Goal: Contribute content: Add original content to the website for others to see

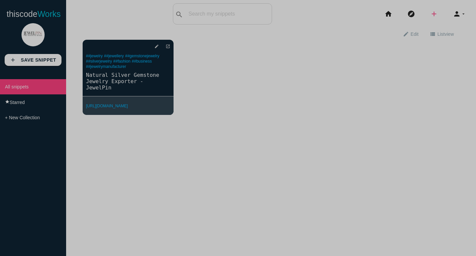
click at [430, 13] on icon "add" at bounding box center [434, 13] width 8 height 21
click at [443, 28] on link "link Link" at bounding box center [448, 28] width 46 height 17
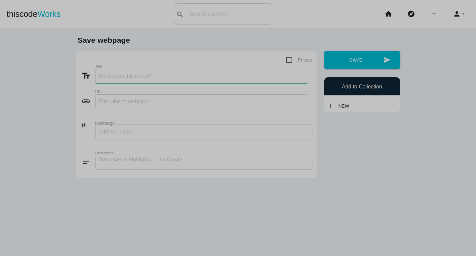
click at [145, 72] on input "Title" at bounding box center [201, 76] width 213 height 15
click at [270, 74] on input "Title" at bounding box center [201, 76] width 213 height 15
click at [156, 99] on input "text" at bounding box center [201, 101] width 213 height 15
paste input "https://www.jewelpin.com/customorder"
type input "https://www.jewelpin.com/customorder"
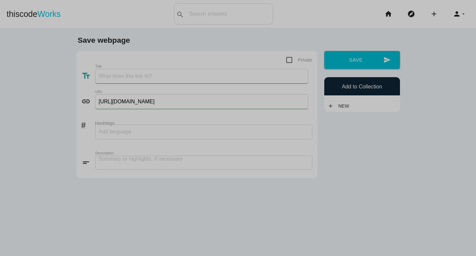
click at [166, 77] on input "Title" at bounding box center [201, 76] width 213 height 15
click at [274, 81] on input "Title" at bounding box center [201, 76] width 213 height 15
paste input "Custom Gemstone jewelry Manufacturers | JewelPin"
type input "Custom Gemstone jewelry Manufacturers | JewelPin"
click at [130, 135] on input "Hashtags" at bounding box center [119, 132] width 40 height 14
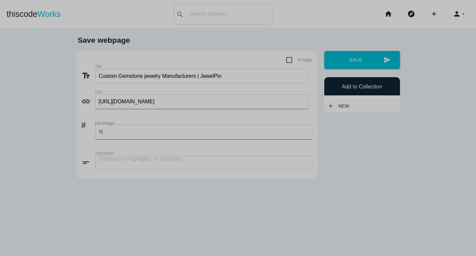
type input "#"
type input "j"
type input "f"
type input "b"
type input "j"
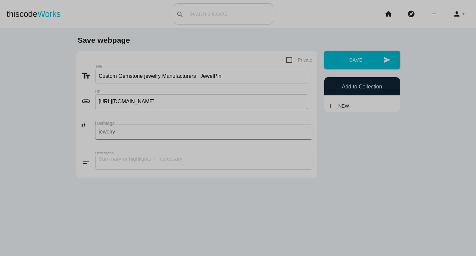
type input "jewelry,"
type input "customjewelry,"
type input "gemstonejewelry,"
type input "fashionjewelry,"
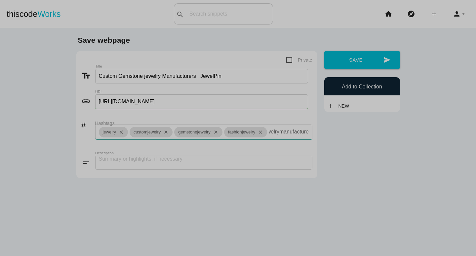
scroll to position [0, 8]
type input "jewelrymanufacturer,"
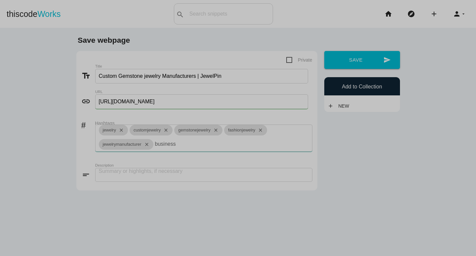
type input "business,"
type input "fashion,"
click at [95, 169] on textarea at bounding box center [203, 175] width 217 height 14
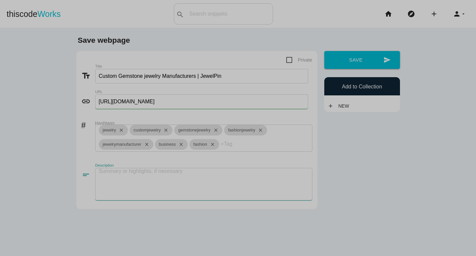
paste textarea "JewelPin is the go-to wholesale Custom jewelry and helps companies across the w…"
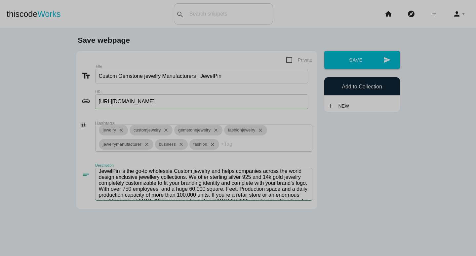
scroll to position [1, 0]
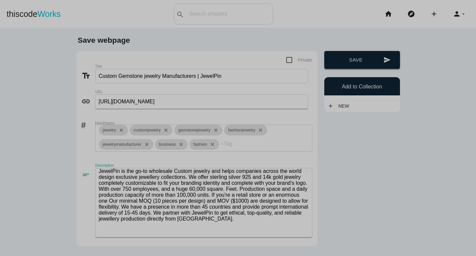
type textarea "JewelPin is the go-to wholesale Custom jewelry and helps companies across the w…"
click at [355, 64] on button "send Save" at bounding box center [362, 60] width 76 height 18
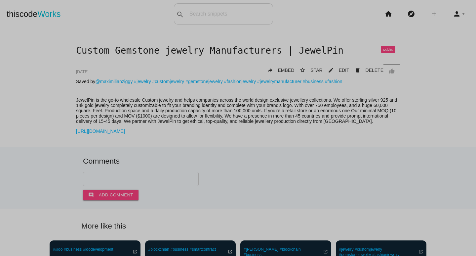
click at [449, 115] on div "Custom Gemstone jewelry Manufacturers | JewelPin thumb_up delete DELETE mode_ed…" at bounding box center [238, 96] width 463 height 101
click at [431, 17] on icon "add" at bounding box center [434, 13] width 8 height 21
click at [435, 26] on link "link Link" at bounding box center [448, 28] width 46 height 17
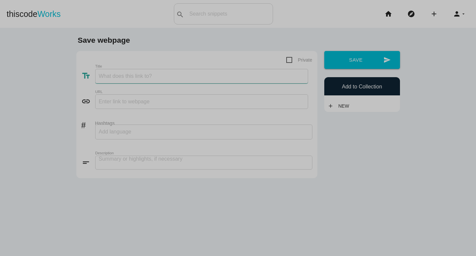
click at [116, 70] on input "Title" at bounding box center [201, 76] width 213 height 15
click at [245, 77] on input "Title" at bounding box center [201, 76] width 213 height 15
paste input "Wholesale Gold jewelry Suppliers | JewelPin"
type input "Wholesale Gold jewelry Suppliers | JewelPin"
drag, startPoint x: 169, startPoint y: 99, endPoint x: 168, endPoint y: 104, distance: 4.7
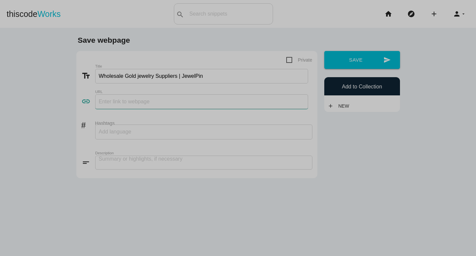
click at [169, 99] on input "text" at bounding box center [201, 101] width 213 height 15
click at [246, 100] on input "text" at bounding box center [201, 101] width 213 height 15
paste input "[URL][DOMAIN_NAME]"
type input "[URL][DOMAIN_NAME]"
click at [0, 141] on main "Save webpage Private text_fields Title Wholesale Gold jewelry Suppliers | Jewel…" at bounding box center [238, 156] width 476 height 256
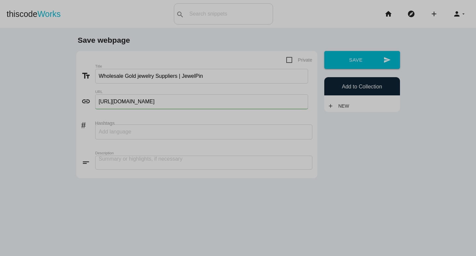
click at [117, 132] on input "Hashtags" at bounding box center [119, 132] width 40 height 14
type input "jewelry,"
type input "goldjewelry,"
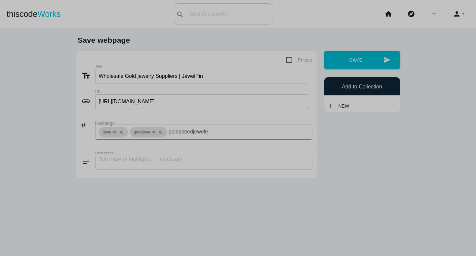
scroll to position [0, 2]
type input "goldplatedjewelry,"
type input "goldenrings,"
type input "goldearrings,"
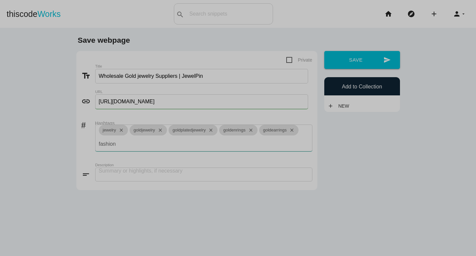
type input "fashion,"
type input "jewelrymanufacturer,"
type input "business,"
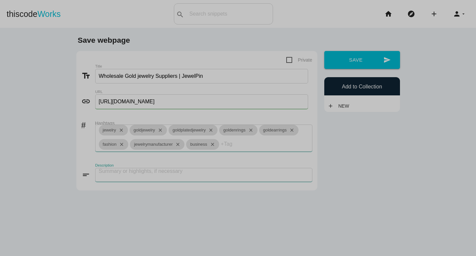
click at [142, 176] on textarea at bounding box center [203, 175] width 217 height 14
paste textarea "If you're looking for the best gold jewelry manufacturer wholesale marketplace …"
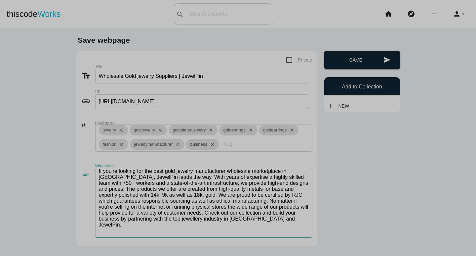
type textarea "If you're looking for the best gold jewelry manufacturer wholesale marketplace …"
click at [338, 61] on button "send Save" at bounding box center [362, 60] width 76 height 18
